Goal: Task Accomplishment & Management: Manage account settings

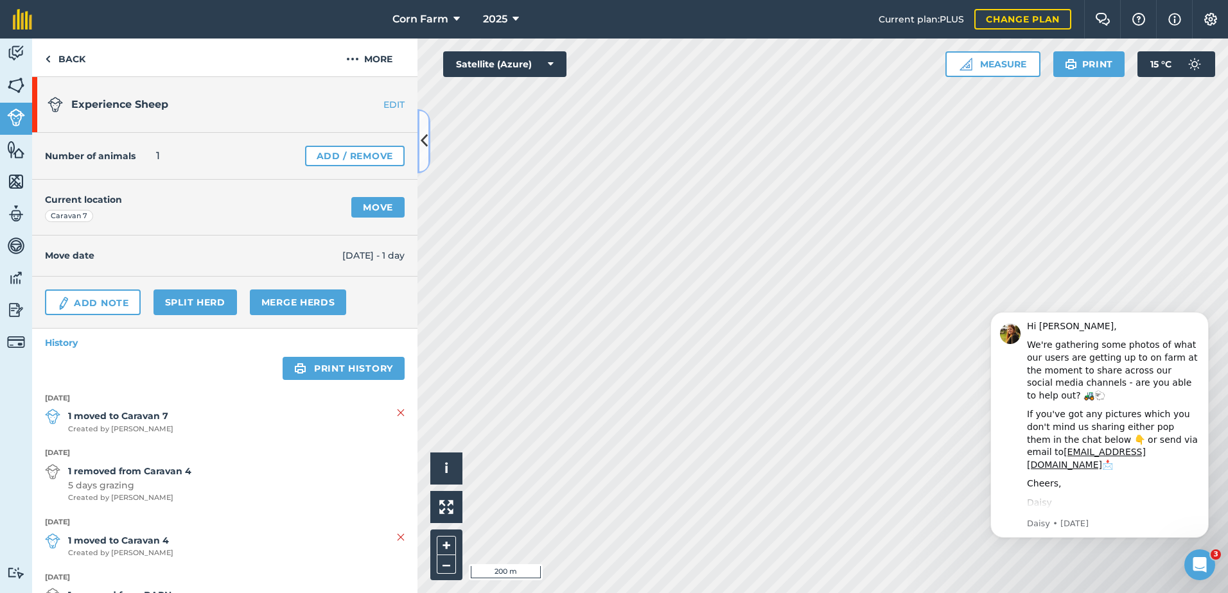
click at [426, 124] on button at bounding box center [423, 141] width 13 height 64
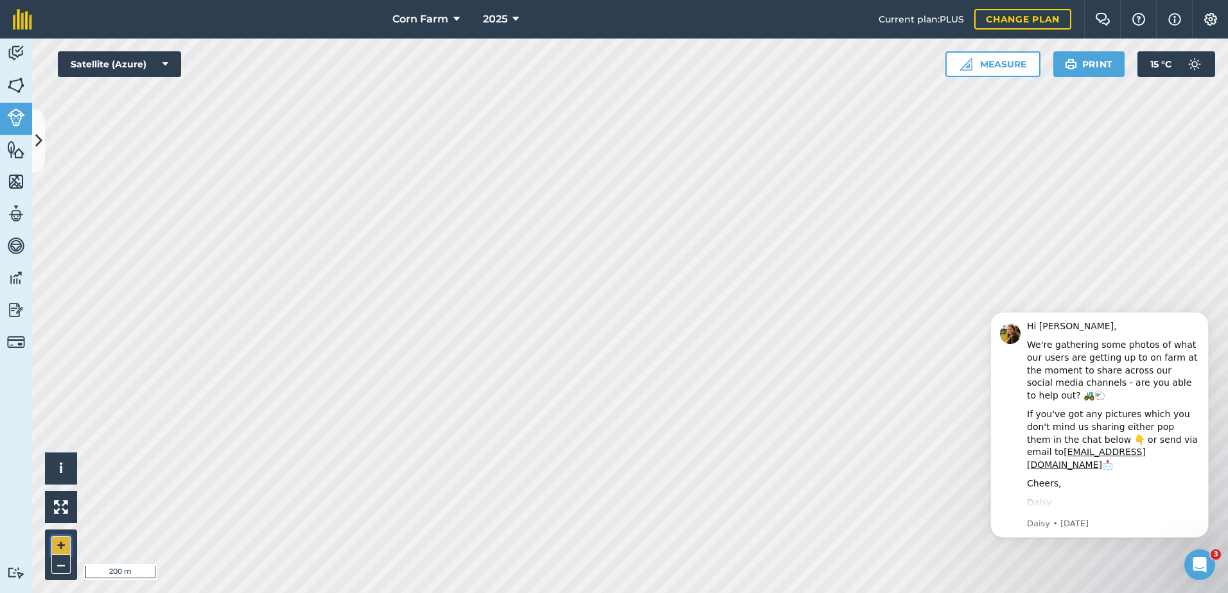
click at [62, 539] on button "+" at bounding box center [60, 545] width 19 height 19
click at [42, 152] on button at bounding box center [38, 141] width 13 height 64
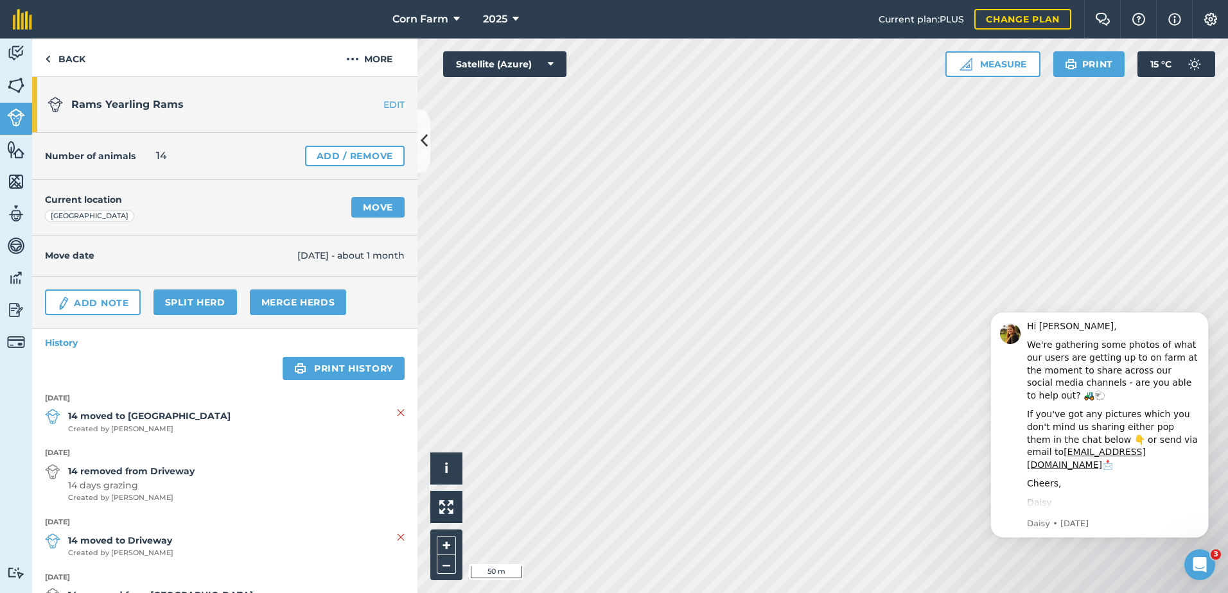
click at [361, 220] on div "Current location [GEOGRAPHIC_DATA] Move" at bounding box center [224, 208] width 385 height 56
click at [370, 204] on link "Move" at bounding box center [377, 207] width 53 height 21
click at [379, 213] on link "Move" at bounding box center [377, 207] width 53 height 21
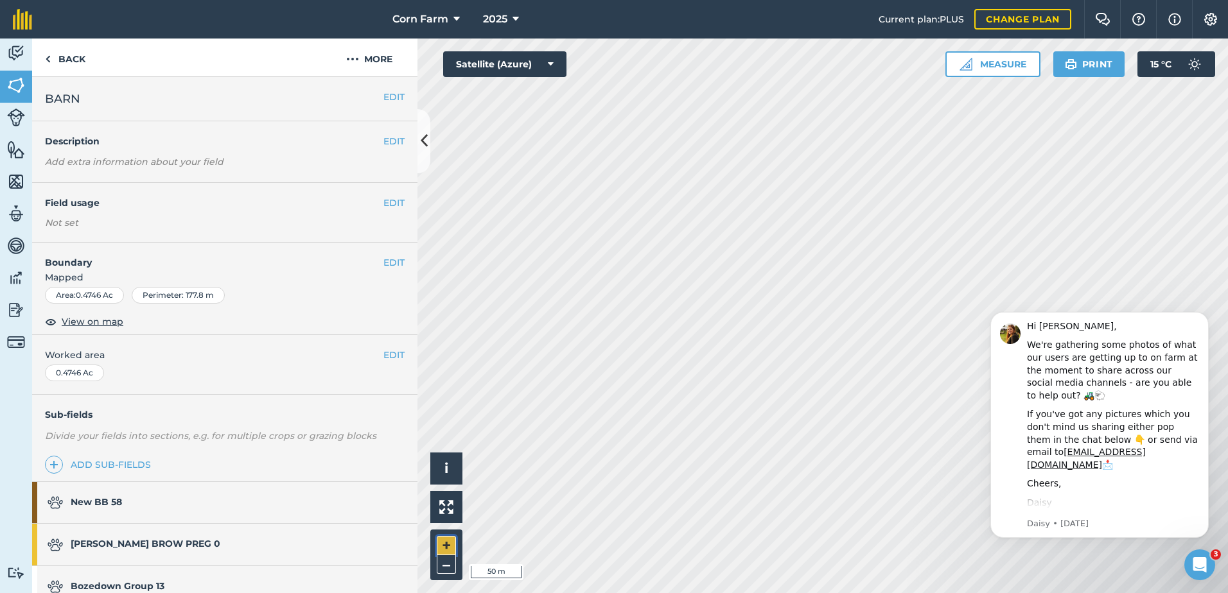
click at [441, 541] on button "+" at bounding box center [446, 545] width 19 height 19
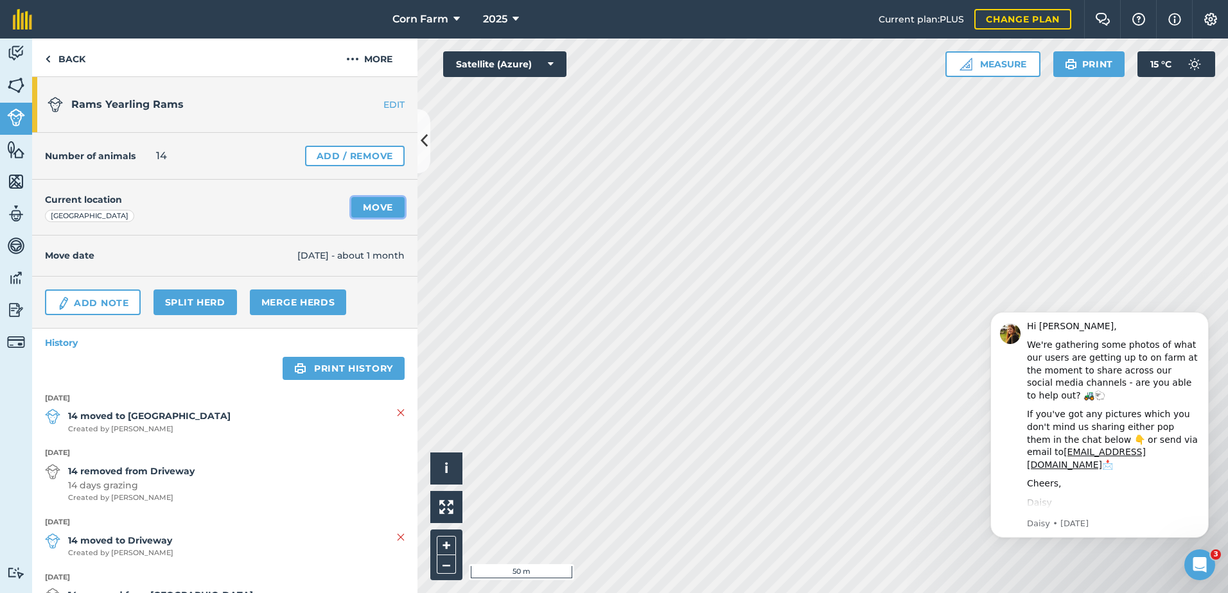
click at [378, 208] on link "Move" at bounding box center [377, 207] width 53 height 21
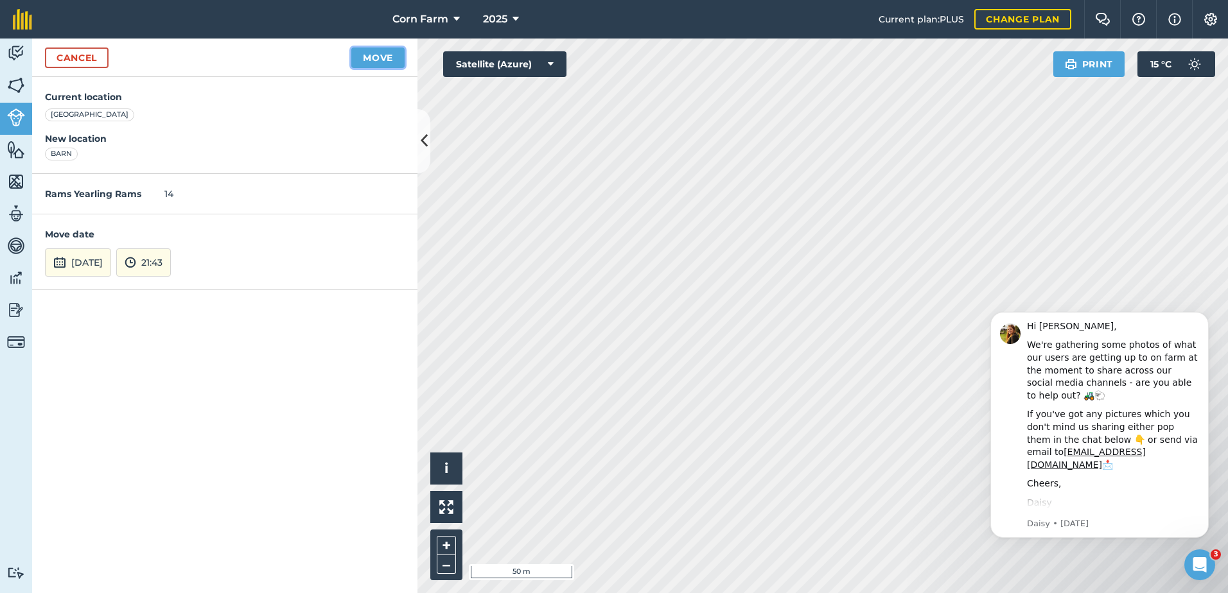
click at [379, 60] on button "Move" at bounding box center [377, 58] width 53 height 21
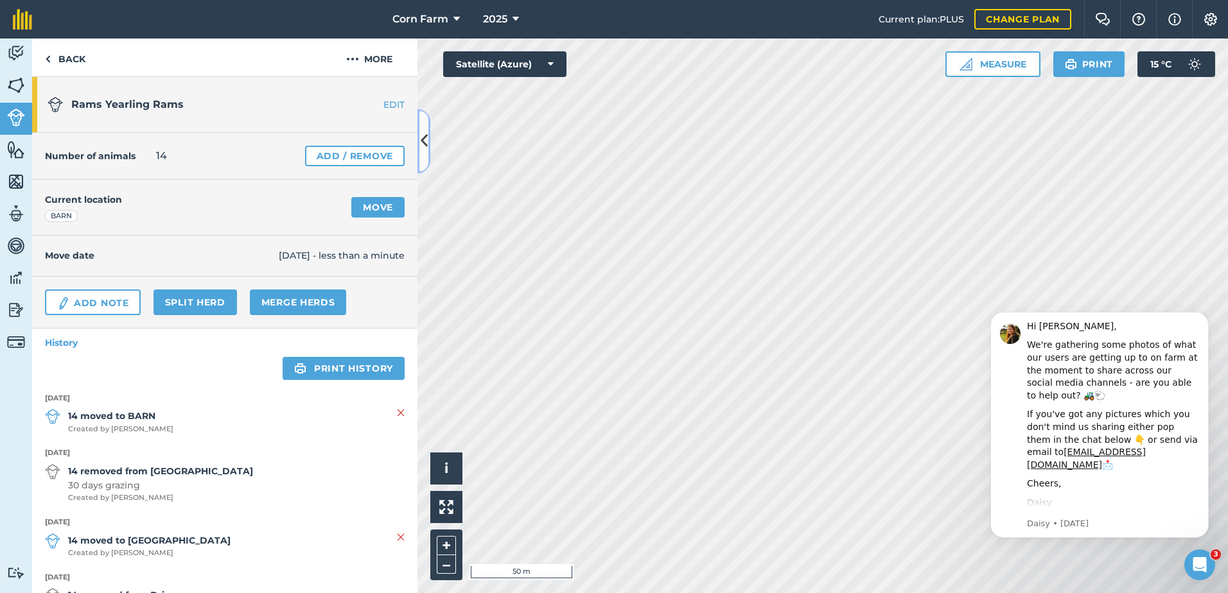
click at [428, 144] on button at bounding box center [423, 141] width 13 height 64
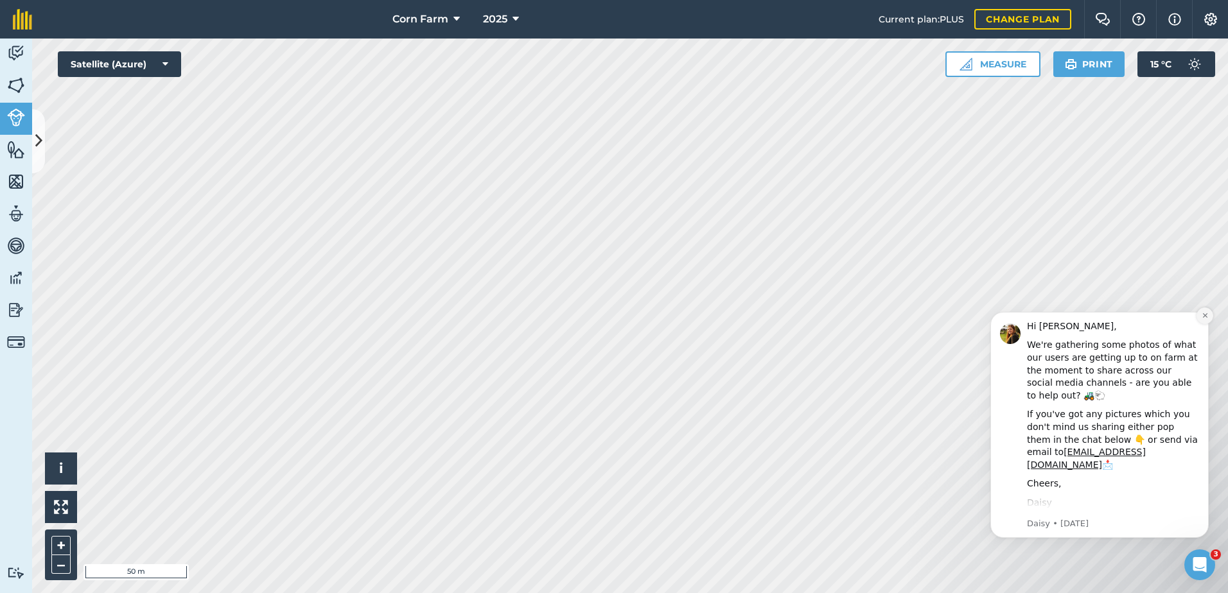
click at [1204, 315] on icon "Dismiss notification" at bounding box center [1204, 315] width 7 height 7
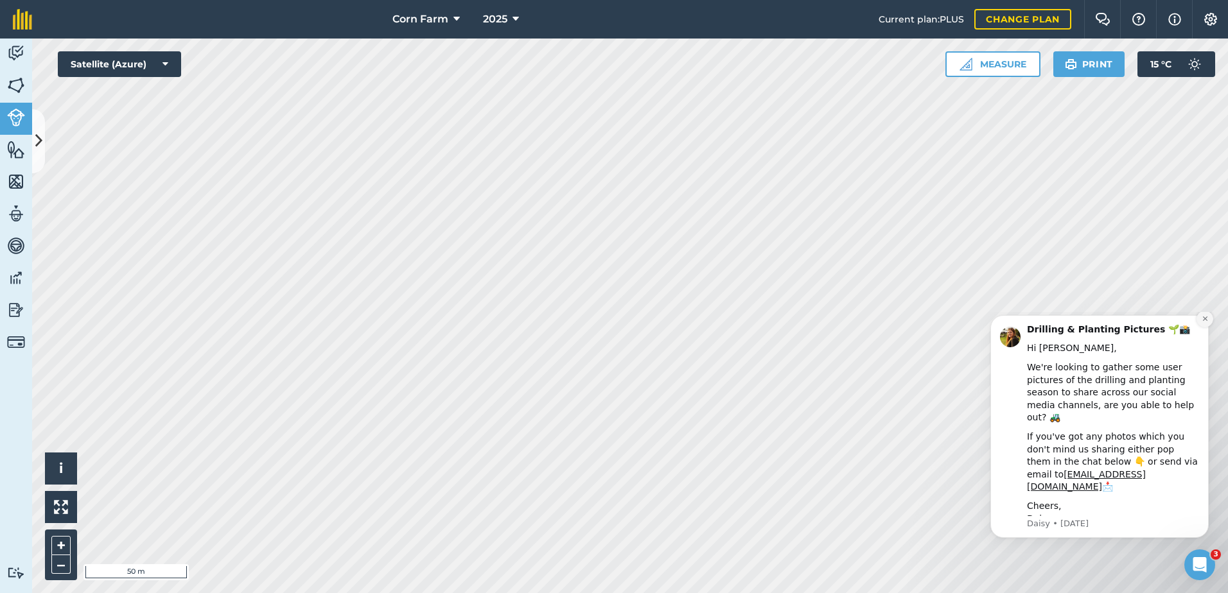
click at [1208, 322] on icon "Dismiss notification" at bounding box center [1204, 318] width 7 height 7
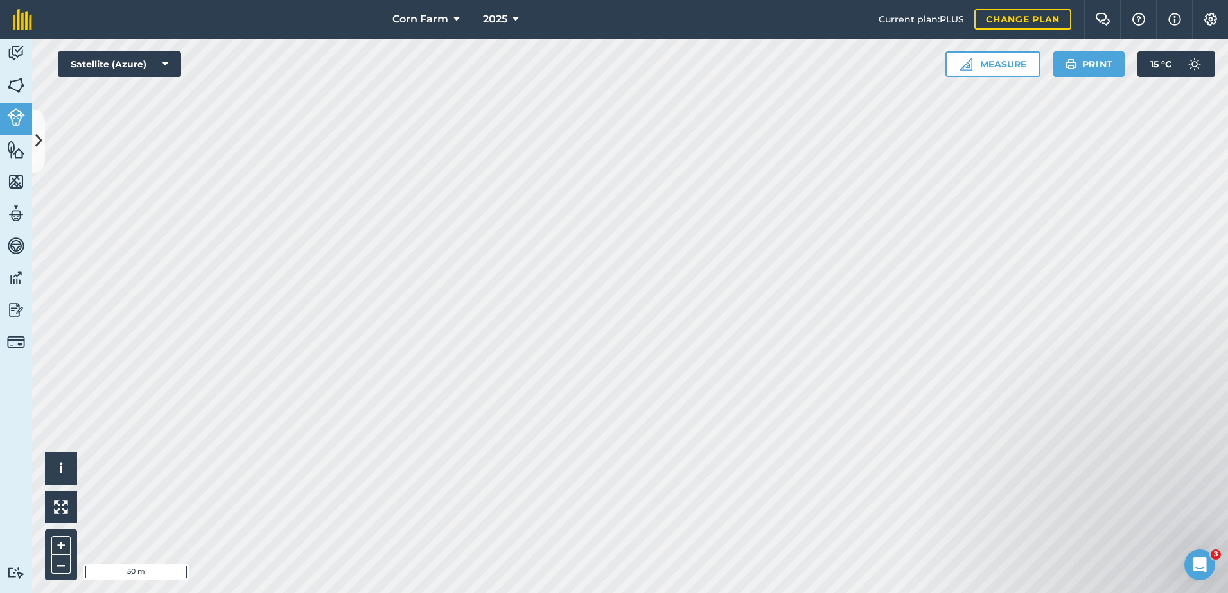
click at [963, 60] on div "Hello i © 2025 TomTom, Microsoft 50 m + – Satellite (Azure) Measure Print 15 ° C" at bounding box center [629, 316] width 1195 height 555
click at [44, 159] on button at bounding box center [38, 141] width 13 height 64
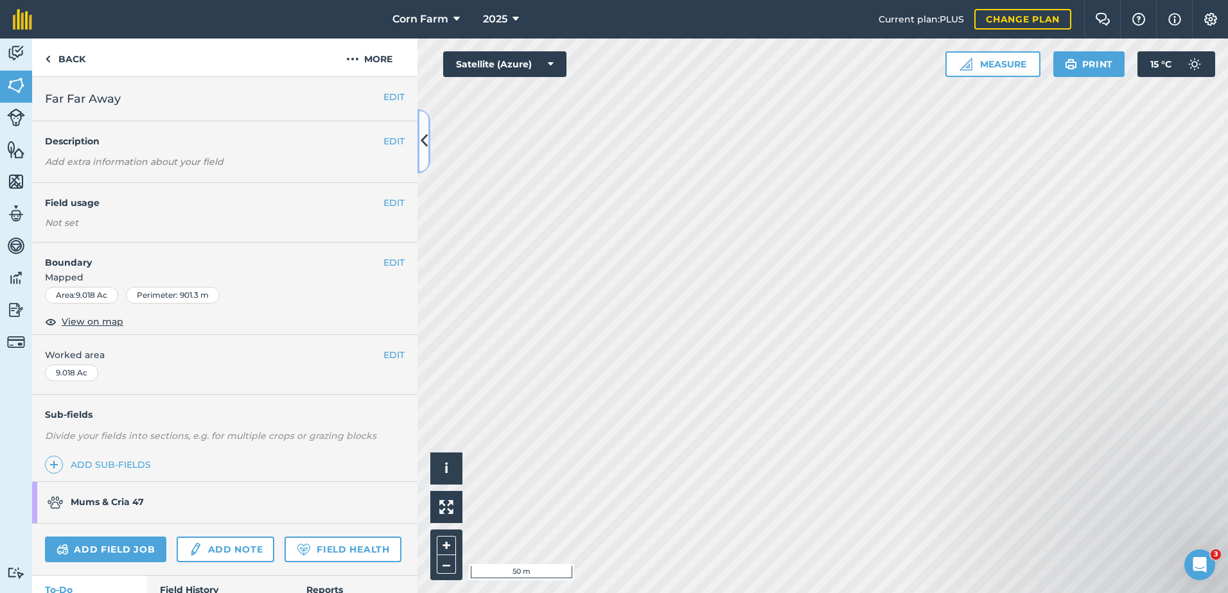
click at [426, 138] on icon at bounding box center [424, 141] width 7 height 22
